Goal: Information Seeking & Learning: Find specific fact

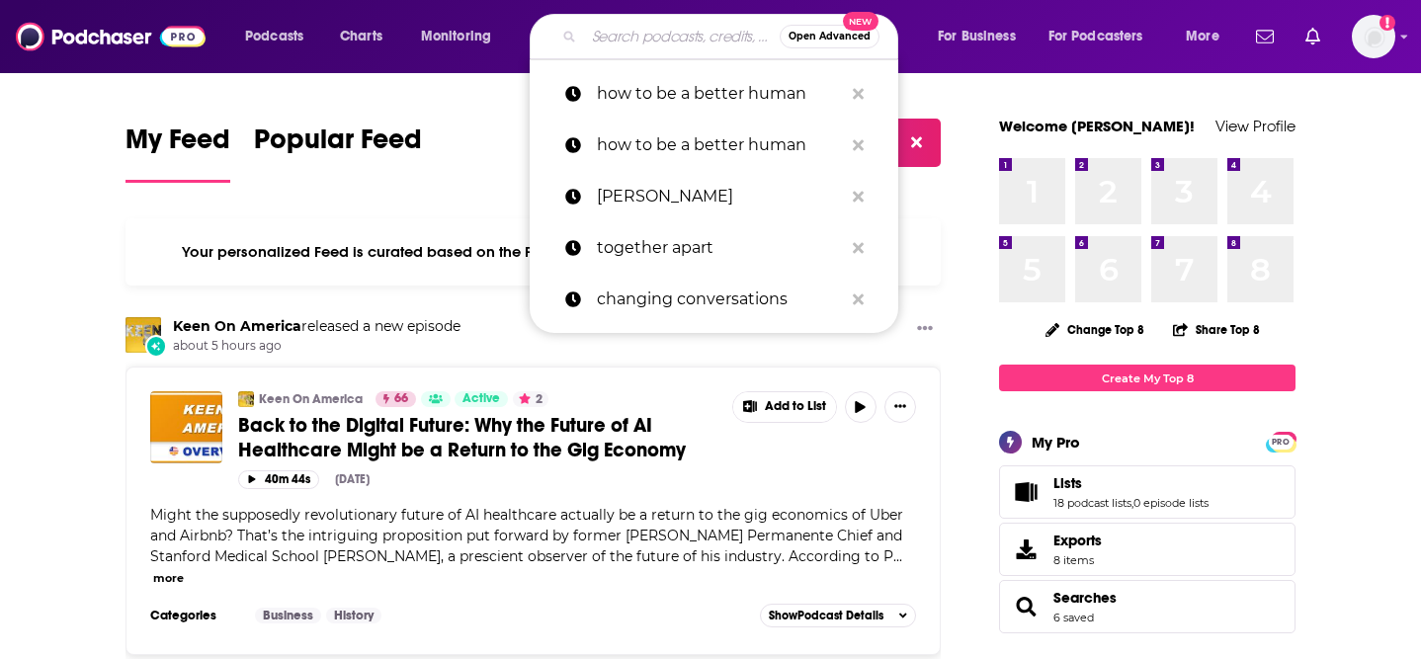
type input "D"
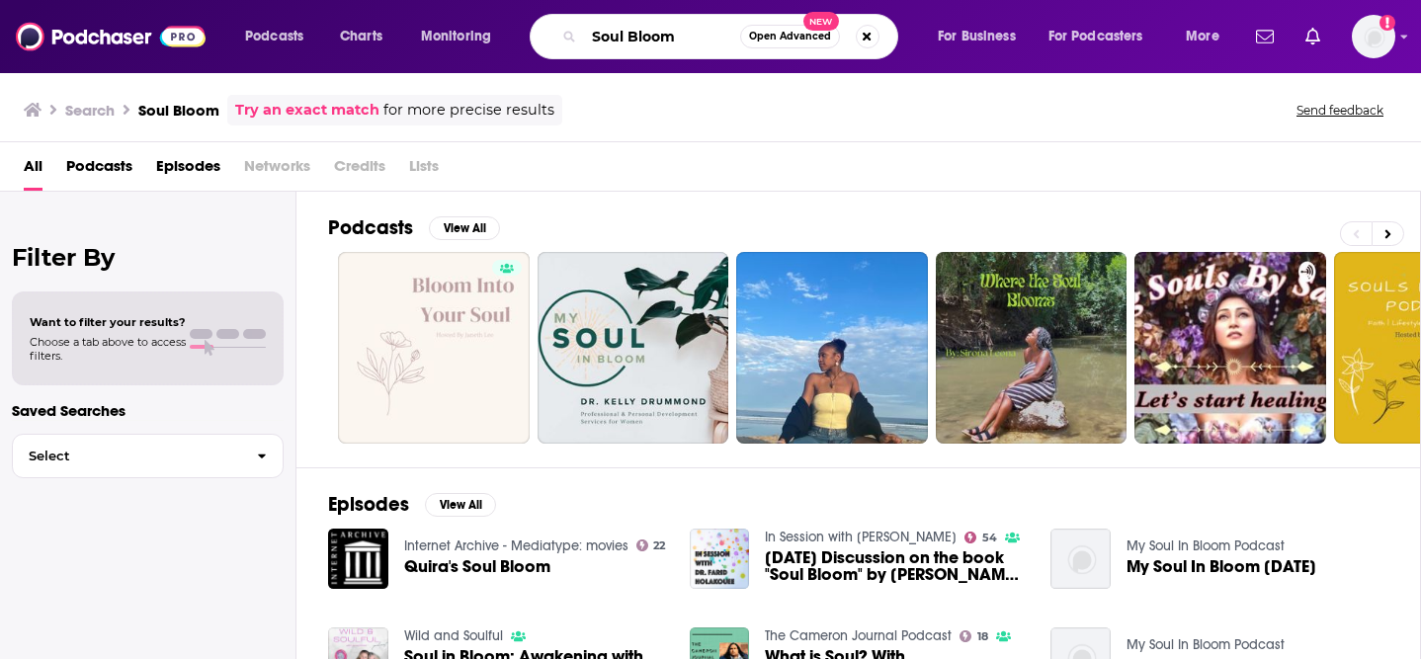
click at [680, 27] on input "Soul Bloom" at bounding box center [662, 37] width 156 height 32
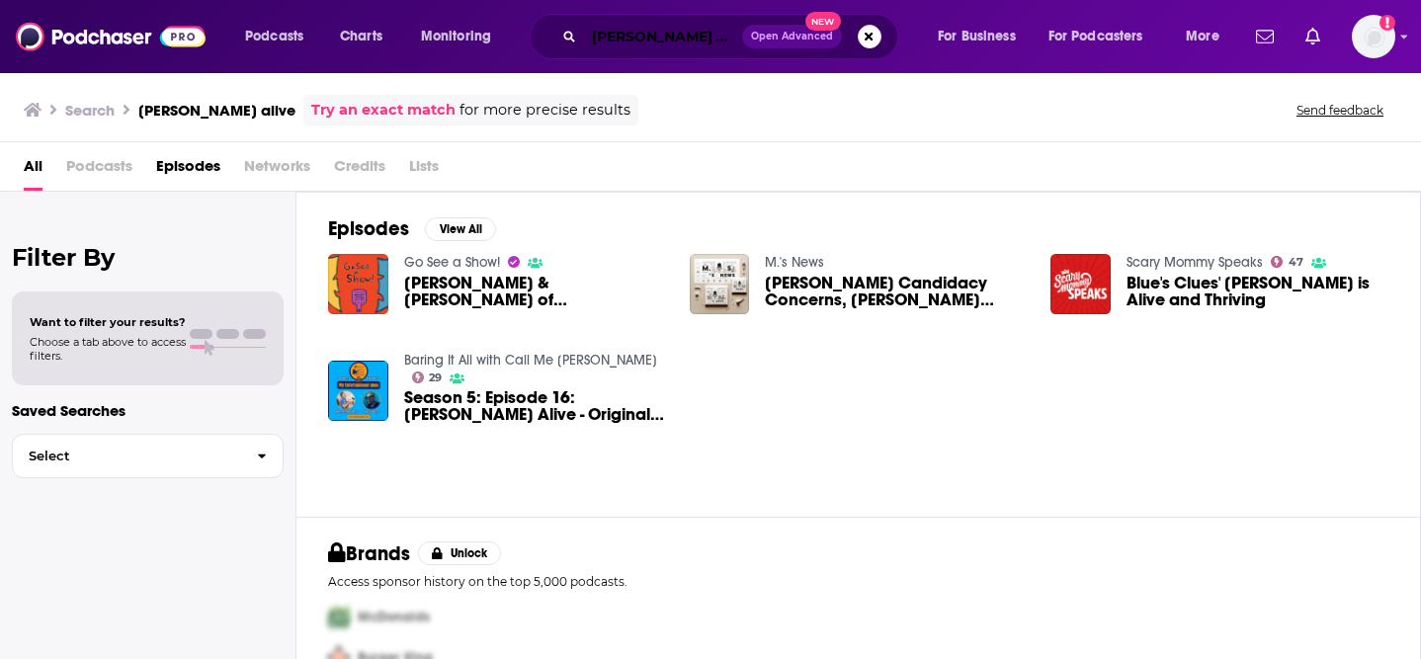
click at [627, 40] on input "[PERSON_NAME] alive" at bounding box center [663, 37] width 158 height 32
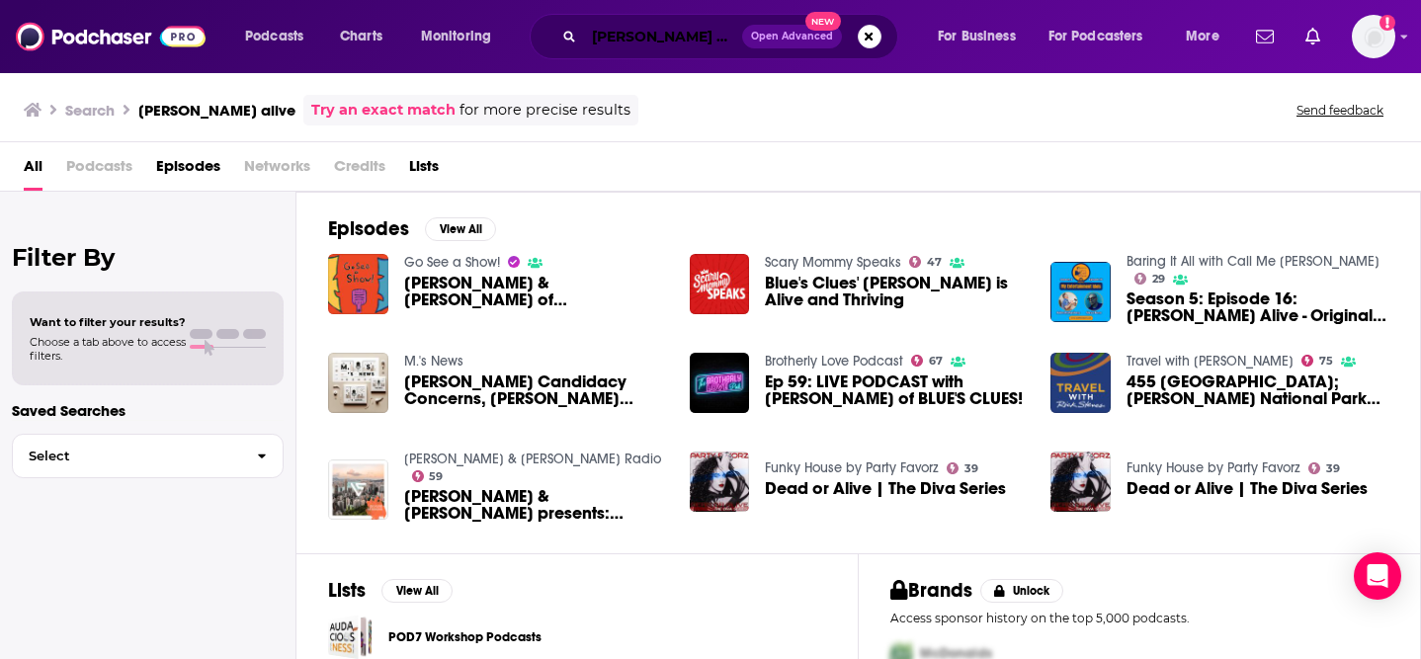
click at [662, 45] on input "[PERSON_NAME] alive" at bounding box center [663, 37] width 158 height 32
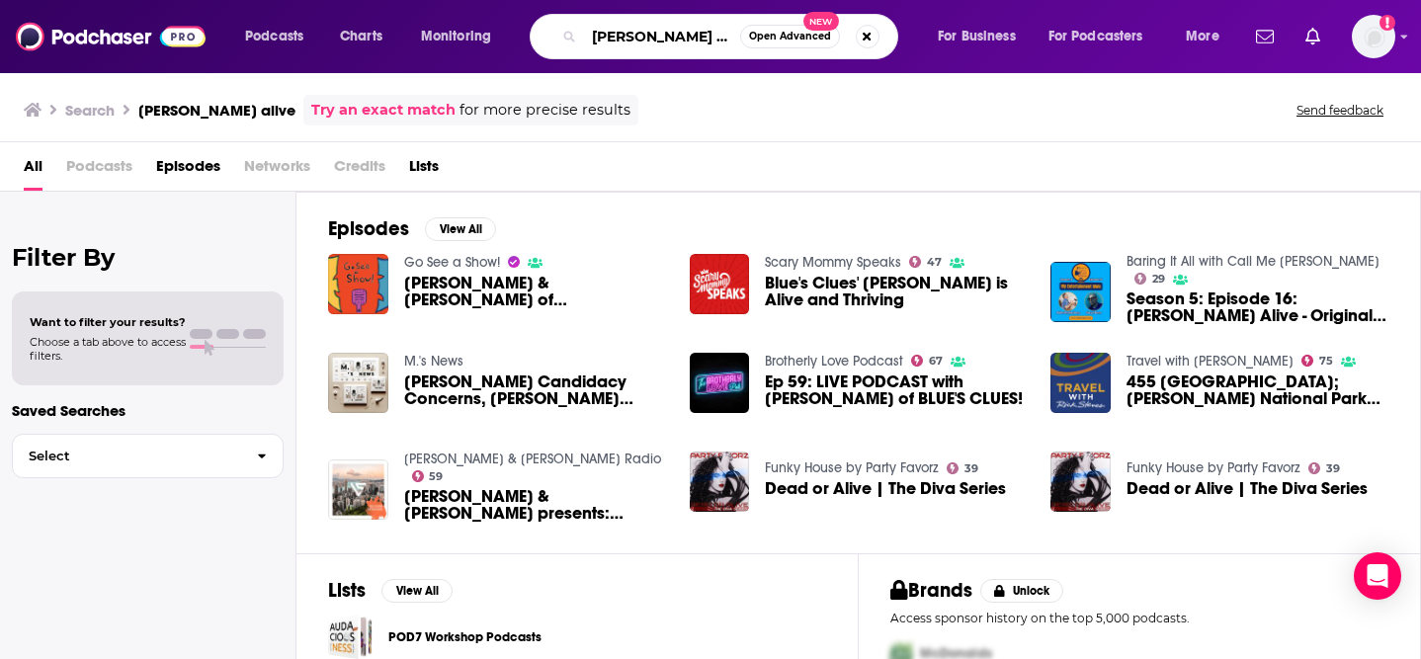
click at [662, 45] on input "[PERSON_NAME] alive" at bounding box center [662, 37] width 156 height 32
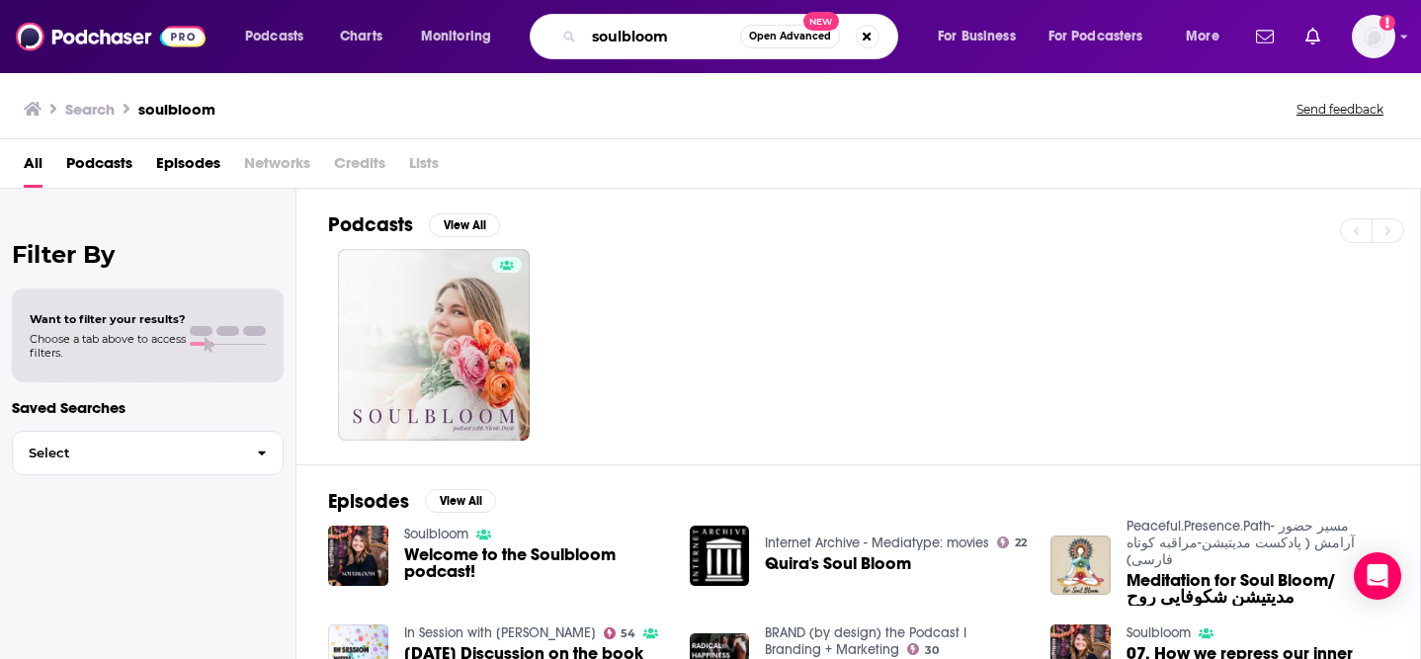
click at [662, 27] on input "soulbloom" at bounding box center [662, 37] width 156 height 32
type input "[PERSON_NAME]"
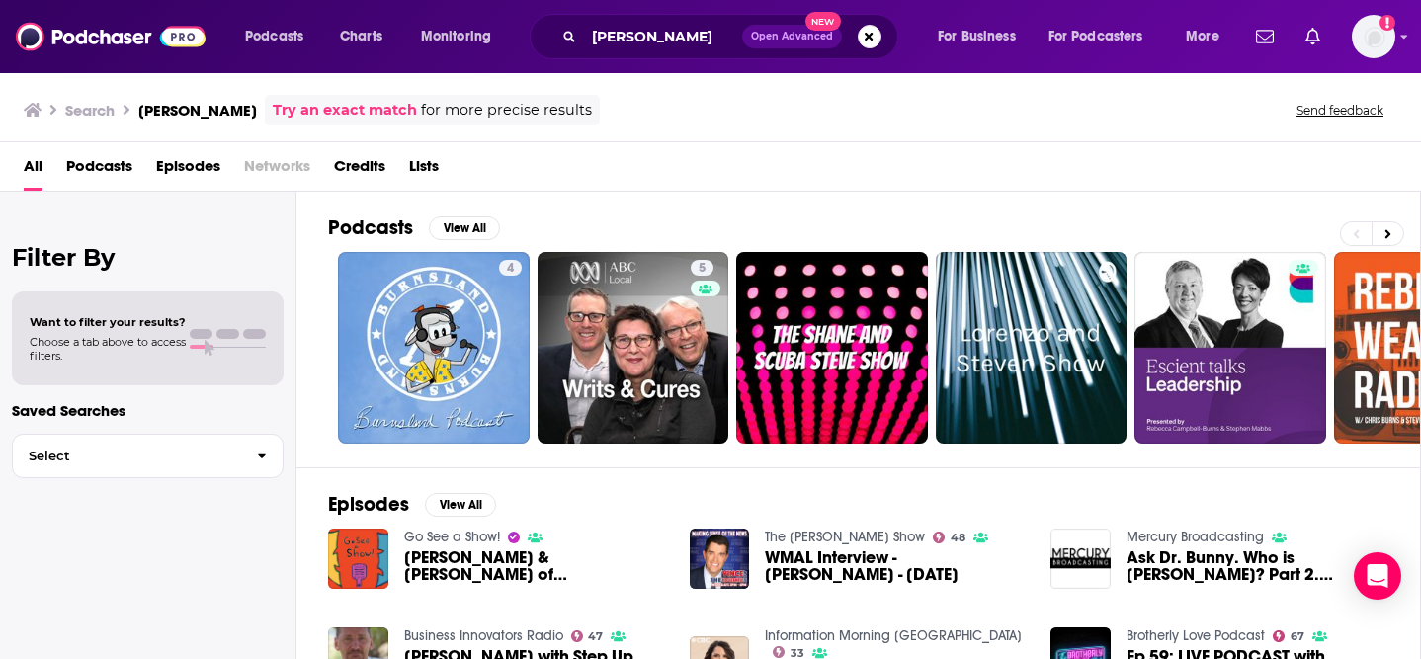
click at [363, 168] on span "Credits" at bounding box center [359, 170] width 51 height 41
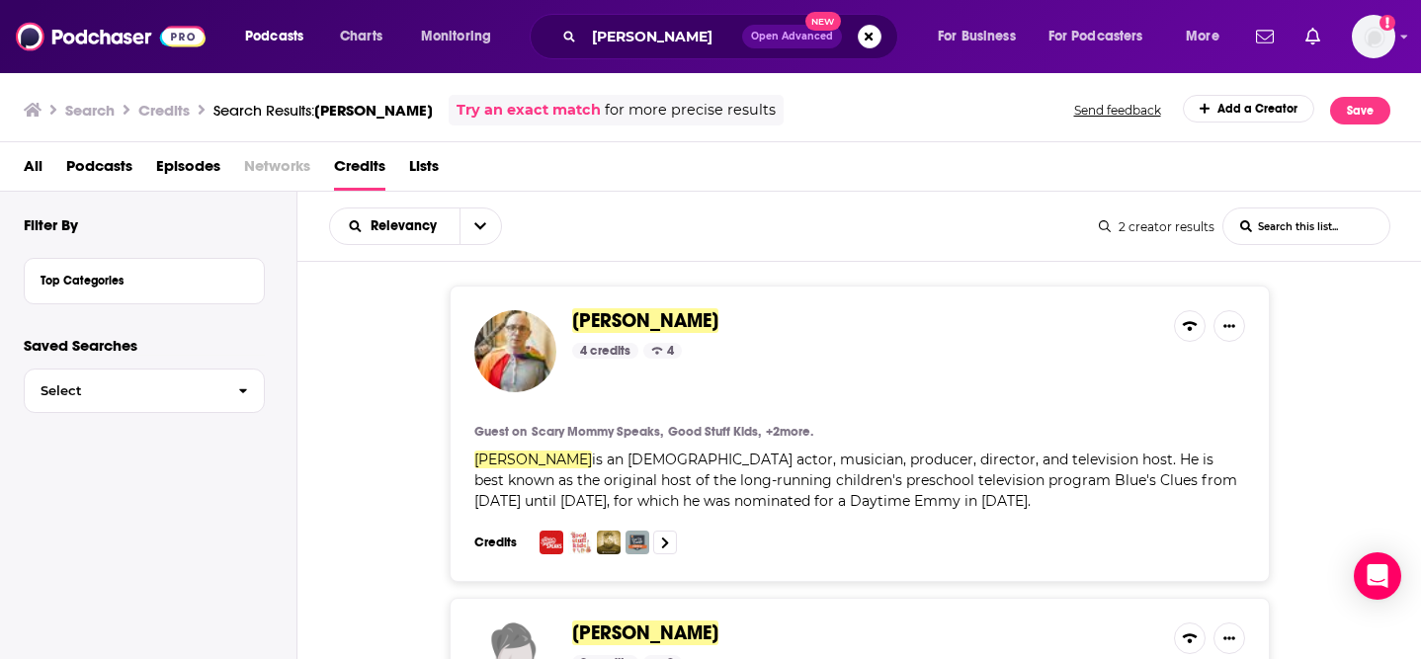
click at [1002, 429] on div "Guest on Scary Mommy Speaks, Good Stuff Kids, + 2 more." at bounding box center [859, 432] width 771 height 16
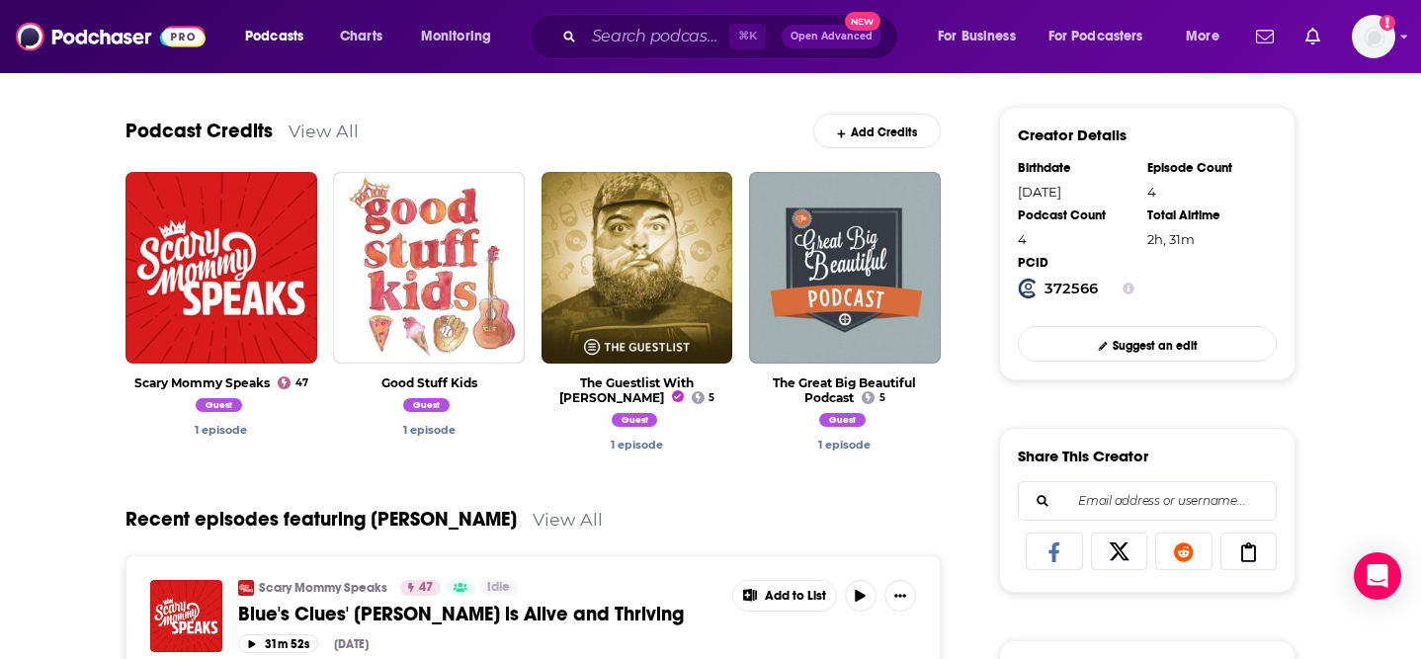
scroll to position [748, 0]
